Goal: Information Seeking & Learning: Learn about a topic

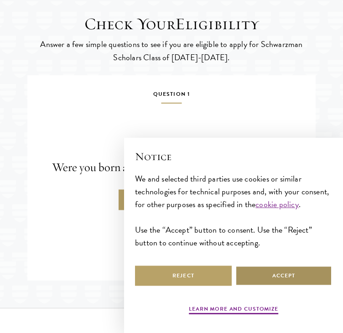
click at [260, 271] on button "Accept" at bounding box center [283, 276] width 97 height 21
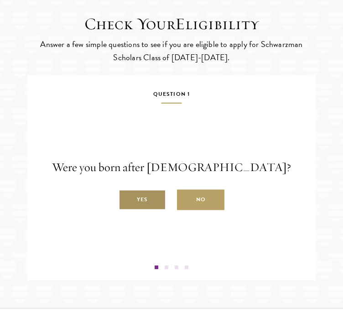
click at [156, 210] on label "Yes" at bounding box center [142, 200] width 47 height 21
click at [127, 199] on input "Yes" at bounding box center [123, 195] width 8 height 8
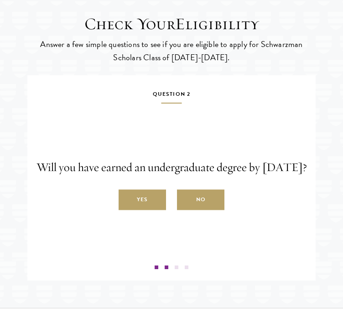
click at [156, 210] on label "Yes" at bounding box center [142, 200] width 47 height 21
click at [127, 199] on input "Yes" at bounding box center [123, 195] width 8 height 8
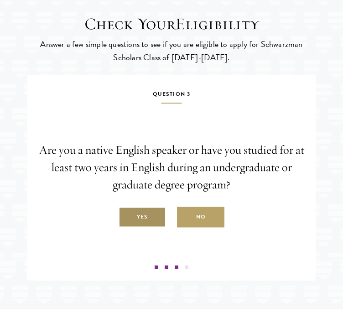
click at [156, 225] on label "Yes" at bounding box center [142, 217] width 47 height 21
click at [127, 216] on input "Yes" at bounding box center [123, 212] width 8 height 8
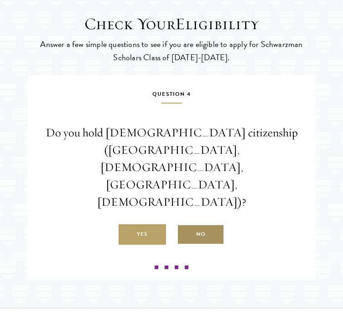
click at [193, 224] on label "No" at bounding box center [200, 234] width 47 height 21
click at [185, 225] on input "No" at bounding box center [181, 229] width 8 height 8
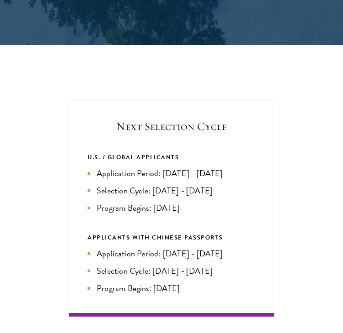
scroll to position [1681, 0]
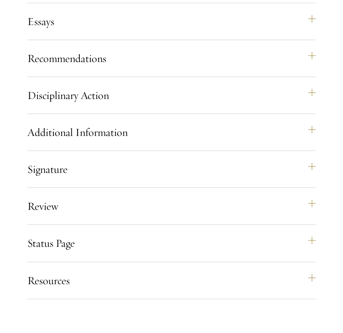
scroll to position [994, 0]
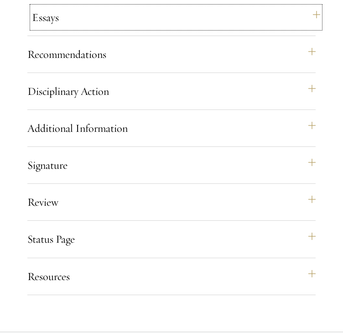
click at [310, 26] on button "Essays" at bounding box center [176, 17] width 288 height 22
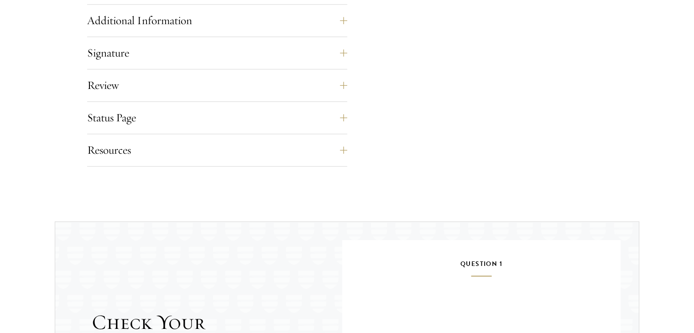
scroll to position [1041, 0]
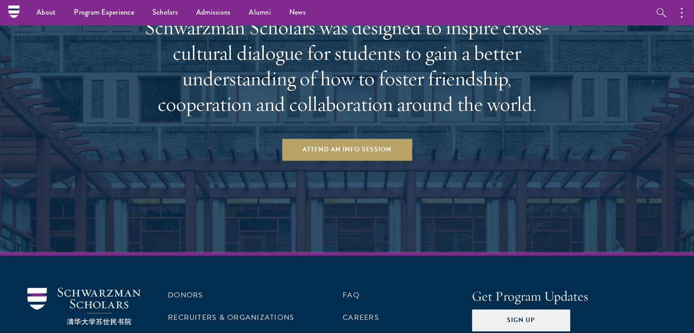
scroll to position [1399, 0]
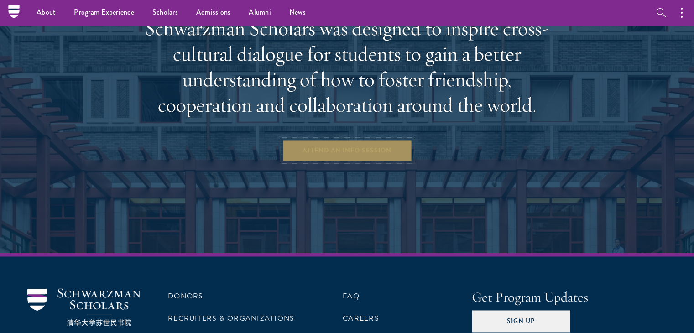
click at [367, 156] on link "Attend an Info Session" at bounding box center [347, 151] width 130 height 22
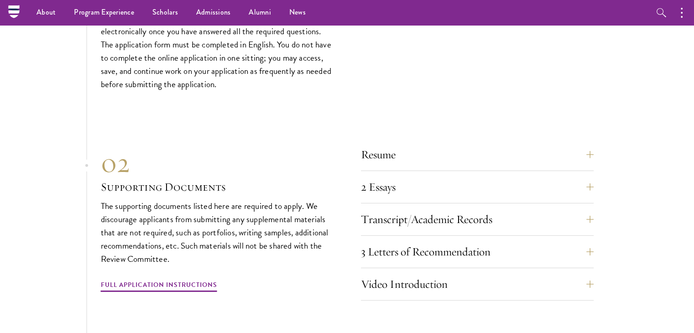
scroll to position [2782, 0]
click at [590, 177] on button "2 Essays" at bounding box center [484, 188] width 233 height 22
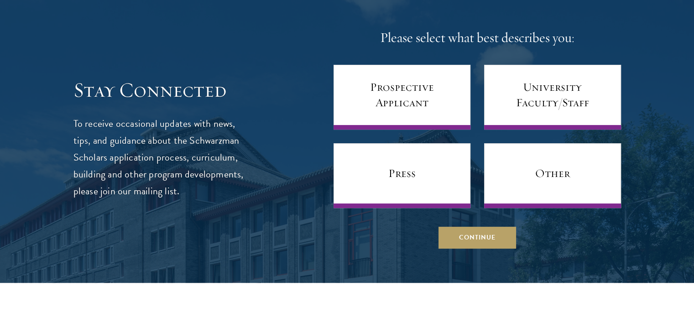
scroll to position [3733, 0]
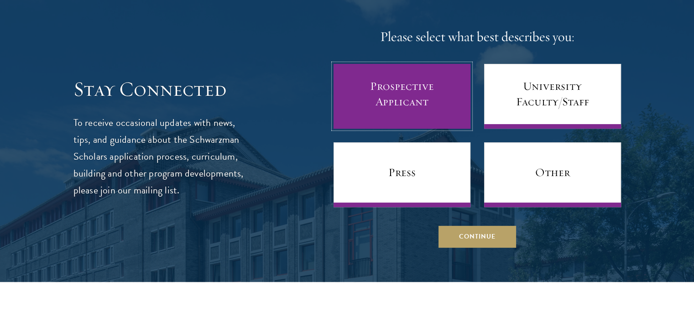
click at [399, 80] on link "Prospective Applicant" at bounding box center [401, 96] width 137 height 65
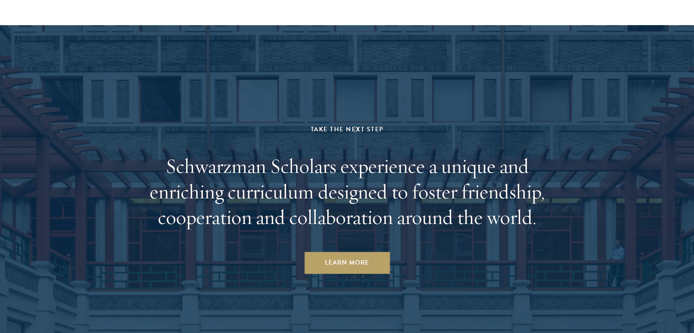
scroll to position [4436, 0]
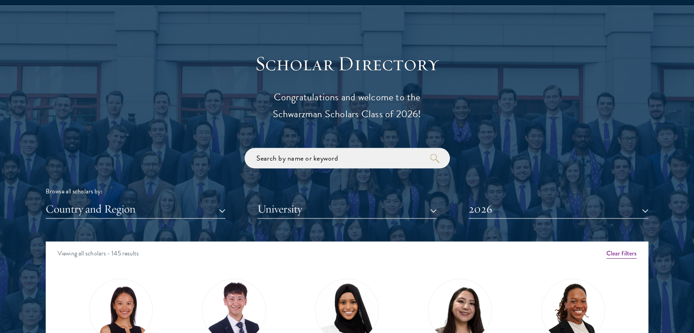
scroll to position [1024, 0]
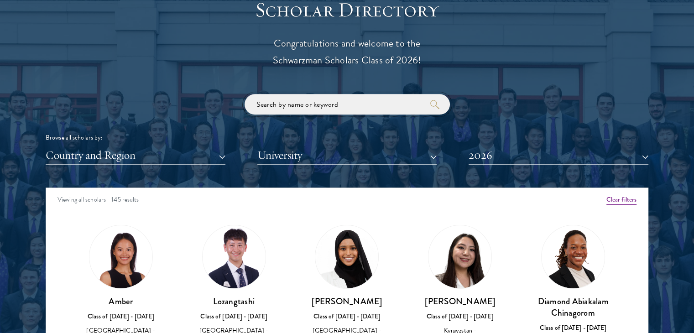
click at [362, 104] on input "search" at bounding box center [347, 104] width 205 height 21
type input "[GEOGRAPHIC_DATA]"
click button "submit" at bounding box center [0, 0] width 0 height 0
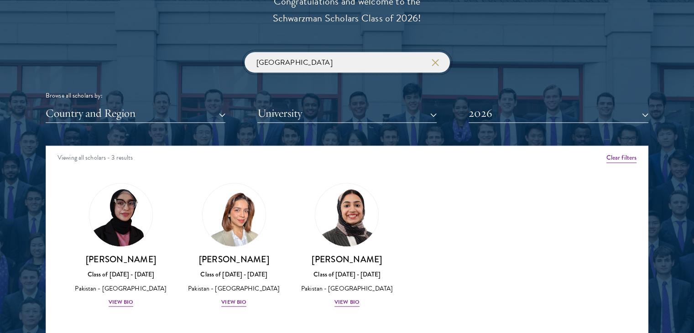
scroll to position [1135, 0]
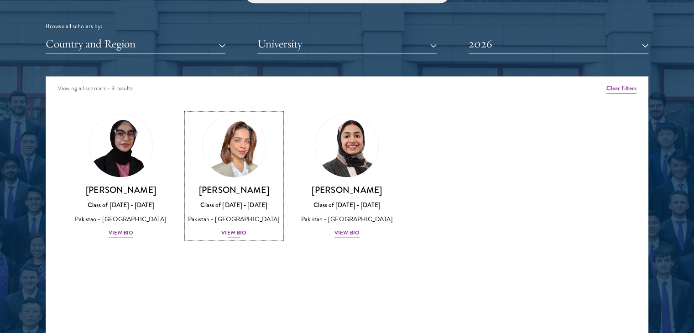
click at [230, 187] on h3 "[PERSON_NAME]" at bounding box center [234, 189] width 95 height 11
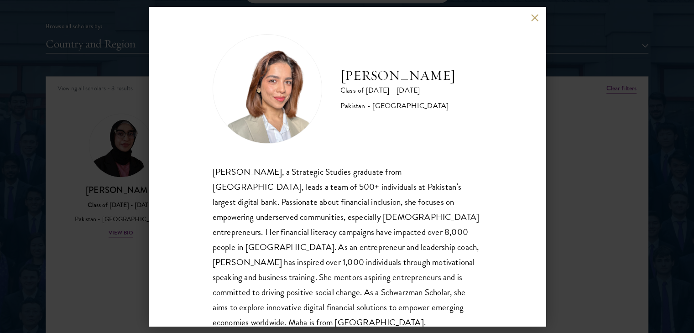
click at [533, 15] on button at bounding box center [535, 18] width 8 height 8
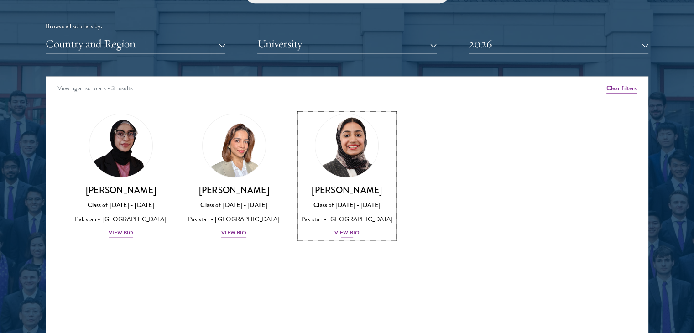
click at [344, 167] on img at bounding box center [346, 145] width 69 height 69
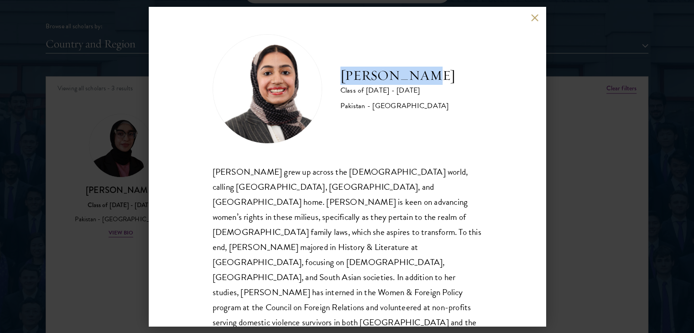
drag, startPoint x: 337, startPoint y: 76, endPoint x: 420, endPoint y: 74, distance: 83.5
click at [420, 74] on div "[PERSON_NAME] Class of [DATE] - [DATE] [GEOGRAPHIC_DATA] - [GEOGRAPHIC_DATA]" at bounding box center [347, 88] width 269 height 109
copy h2 "[PERSON_NAME]"
click at [531, 17] on button at bounding box center [535, 18] width 8 height 8
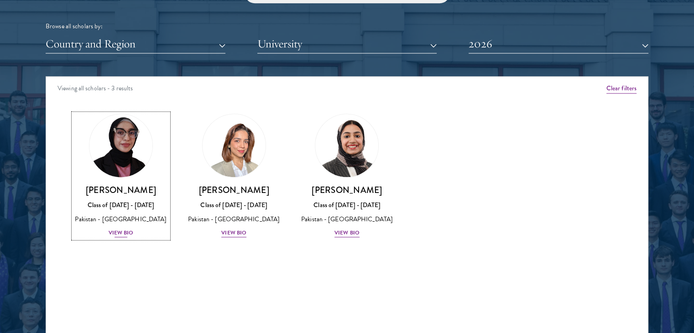
click at [115, 163] on img at bounding box center [120, 145] width 69 height 69
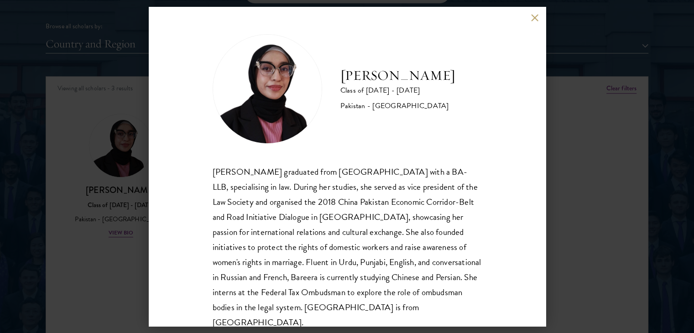
click at [531, 17] on button at bounding box center [535, 18] width 8 height 8
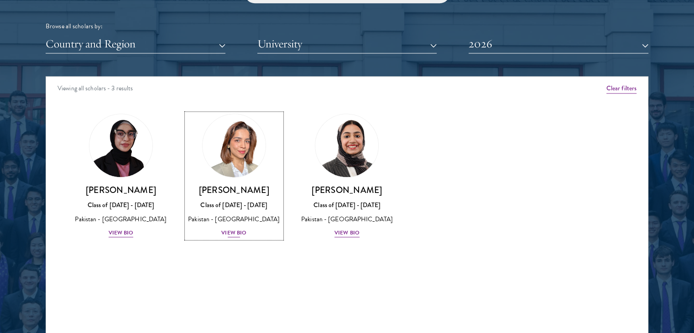
click at [246, 149] on img at bounding box center [233, 145] width 69 height 69
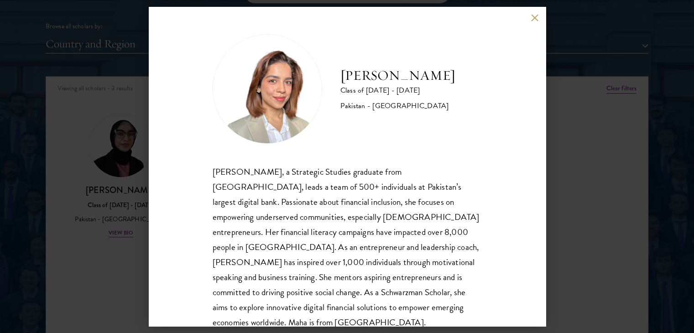
click at [529, 21] on div "[PERSON_NAME] Class of [DATE] - [DATE] Pakistan - [GEOGRAPHIC_DATA] [PERSON_NAM…" at bounding box center [347, 166] width 397 height 319
